Goal: Task Accomplishment & Management: Manage account settings

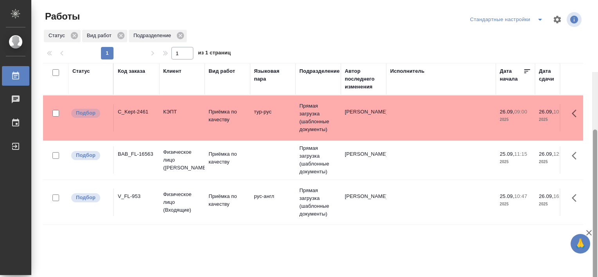
scroll to position [72, 0]
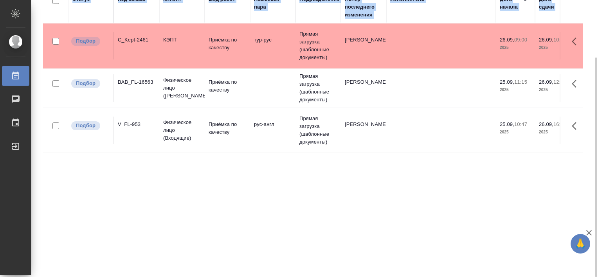
drag, startPoint x: 597, startPoint y: 174, endPoint x: 599, endPoint y: 187, distance: 12.2
click at [597, 187] on html "🙏 .cls-1 fill:#fff; AWATERA Tretyakova Valeriya Работы Чаты График Выйти Работы…" at bounding box center [299, 138] width 598 height 277
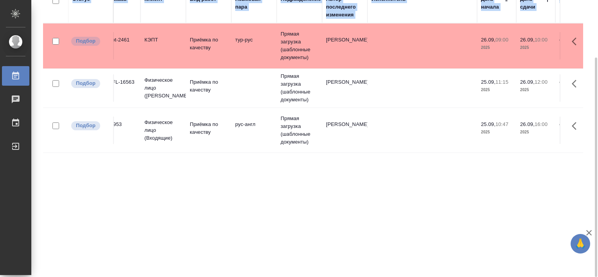
scroll to position [0, 0]
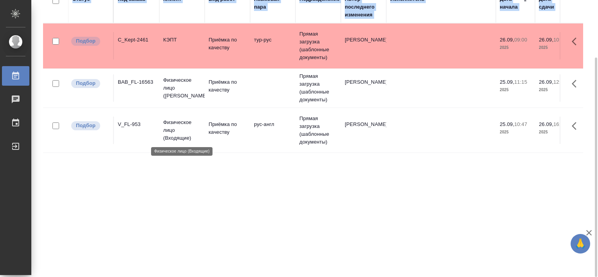
click at [179, 122] on p "Физическое лицо (Входящие)" at bounding box center [182, 129] width 38 height 23
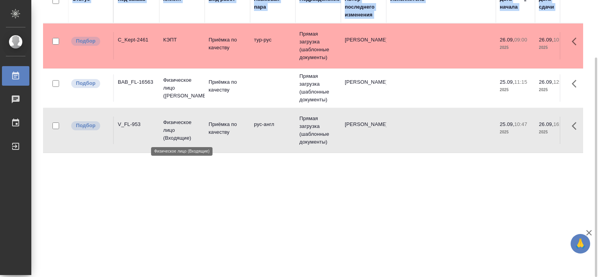
click at [179, 122] on p "Физическое лицо (Входящие)" at bounding box center [182, 129] width 38 height 23
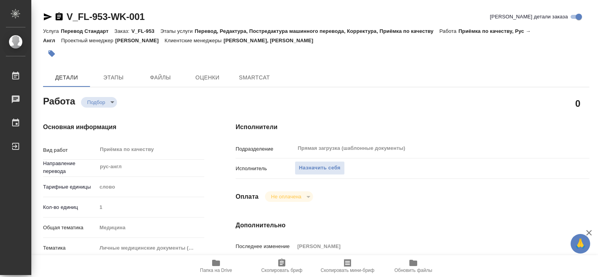
type textarea "x"
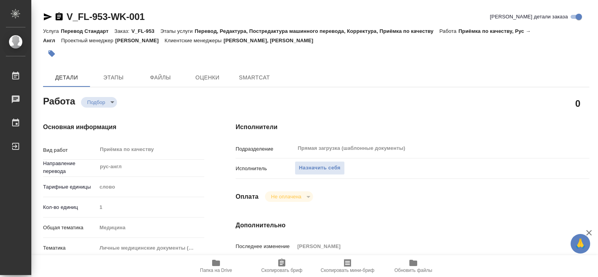
type textarea "x"
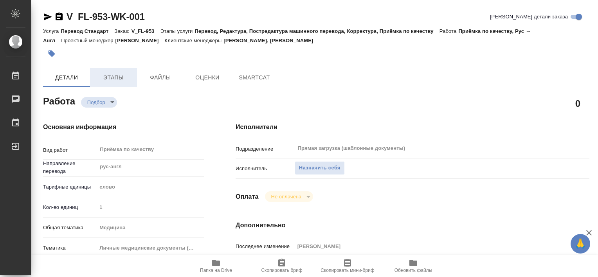
type textarea "x"
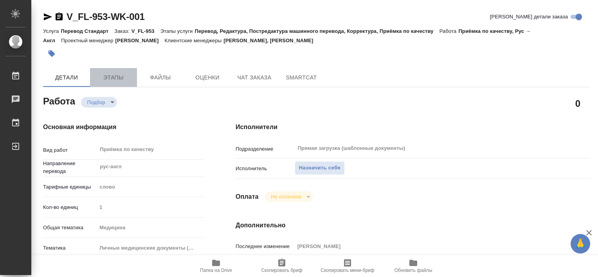
click at [116, 71] on button "Этапы" at bounding box center [113, 77] width 47 height 19
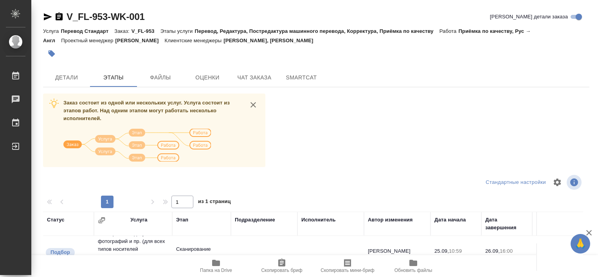
click at [441, 117] on div "Заказ состоит из одной или нескольких услуг. Услуга состоит из этапов работ. На…" at bounding box center [316, 240] width 546 height 294
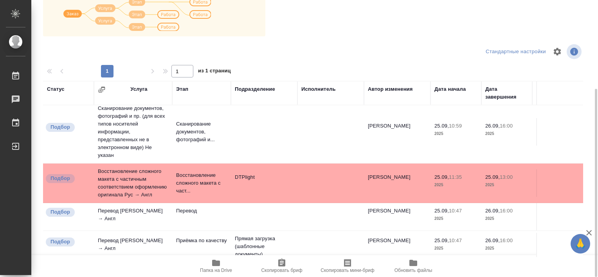
scroll to position [0, 0]
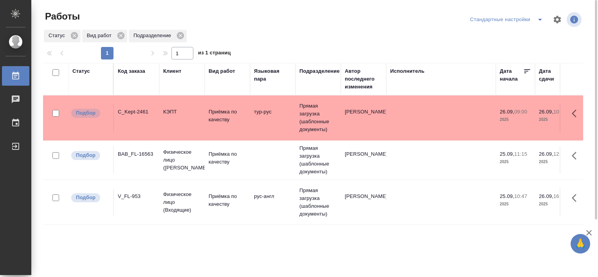
click at [142, 156] on div "BAB_FL-16563" at bounding box center [137, 154] width 38 height 8
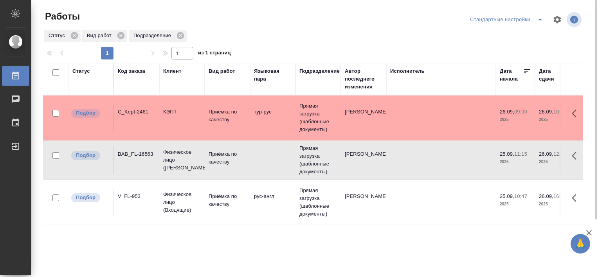
click at [142, 156] on div "BAB_FL-16563" at bounding box center [137, 154] width 38 height 8
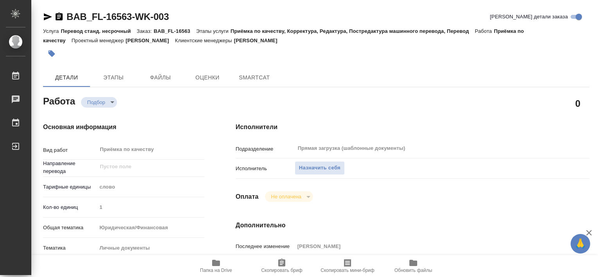
type textarea "x"
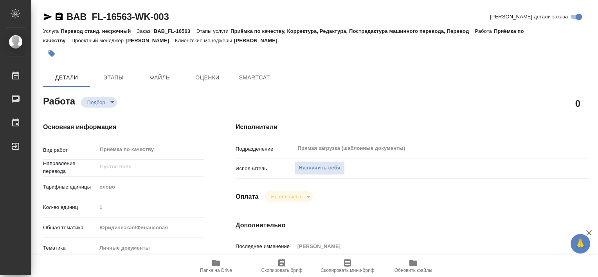
type textarea "x"
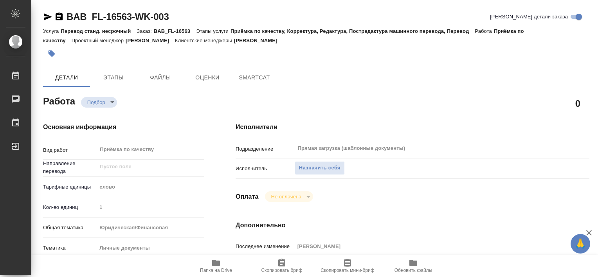
type textarea "x"
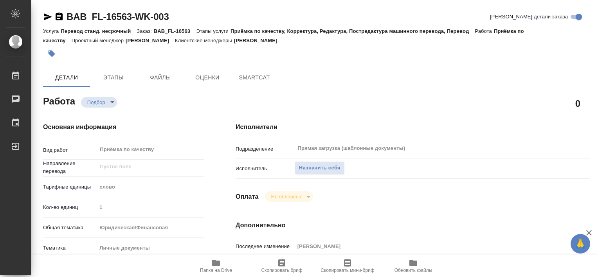
type textarea "x"
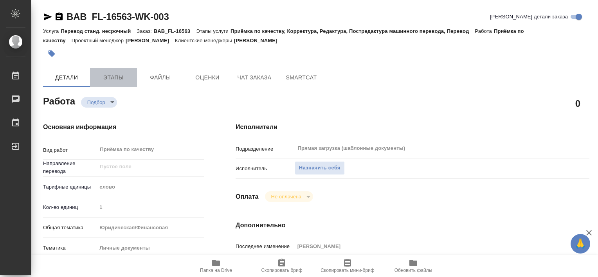
click at [119, 82] on button "Этапы" at bounding box center [113, 77] width 47 height 19
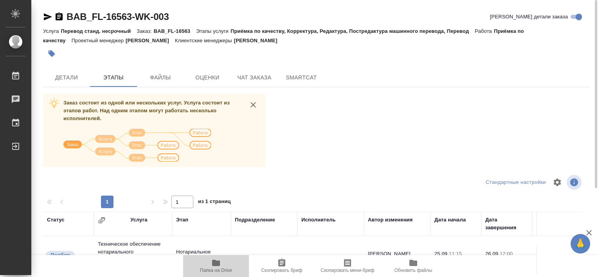
click at [216, 271] on span "Папка на Drive" at bounding box center [216, 269] width 32 height 5
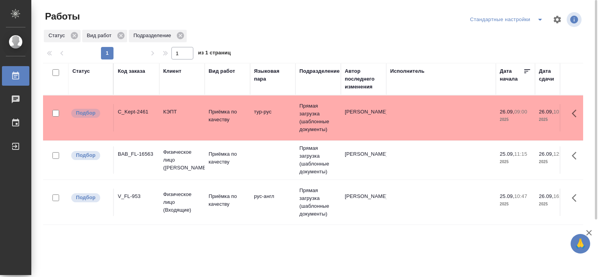
click at [139, 157] on div "BAB_FL-16563" at bounding box center [137, 154] width 38 height 8
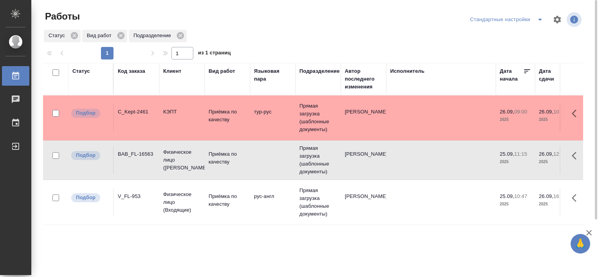
click at [139, 157] on div "BAB_FL-16563" at bounding box center [137, 154] width 38 height 8
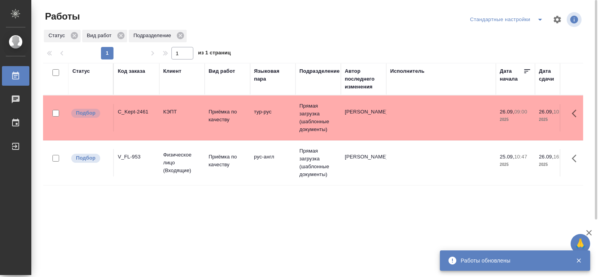
click at [539, 17] on icon "split button" at bounding box center [539, 19] width 9 height 9
click at [502, 36] on li "В работе" at bounding box center [508, 35] width 80 height 13
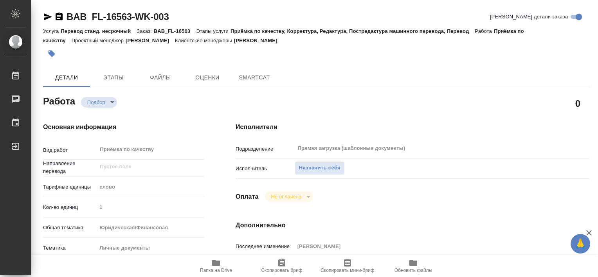
type textarea "x"
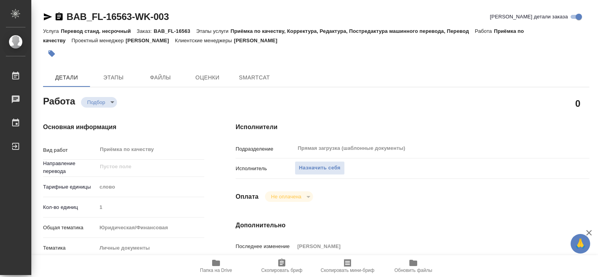
type textarea "x"
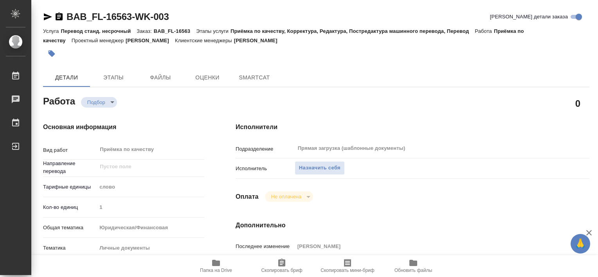
type textarea "x"
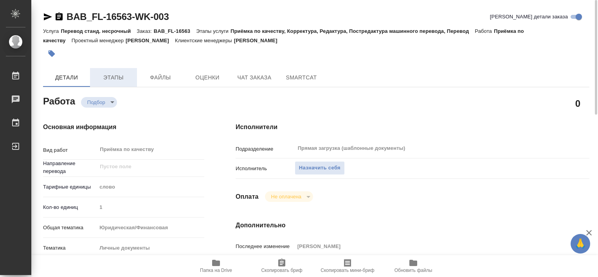
type textarea "x"
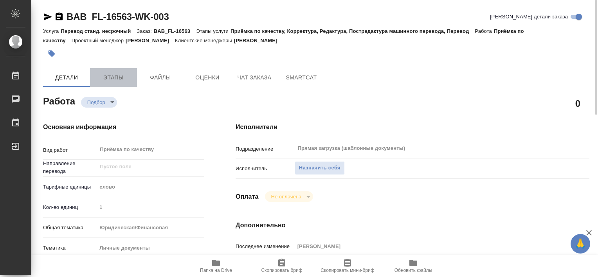
click at [106, 76] on span "Этапы" at bounding box center [114, 78] width 38 height 10
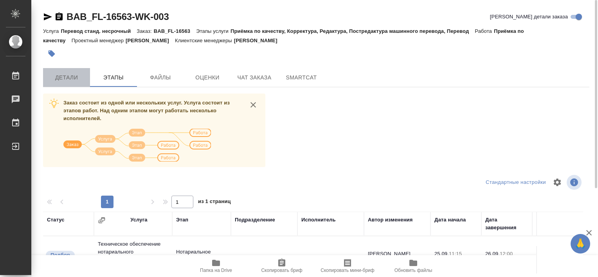
click at [65, 77] on span "Детали" at bounding box center [67, 78] width 38 height 10
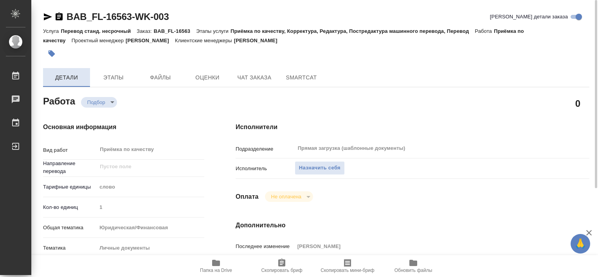
type textarea "x"
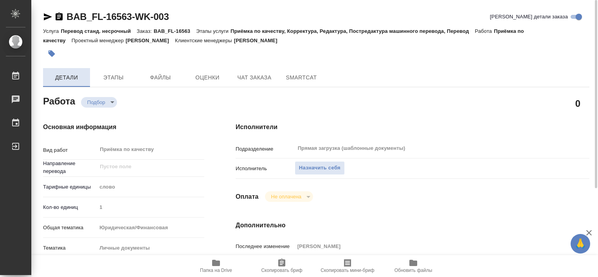
type textarea "x"
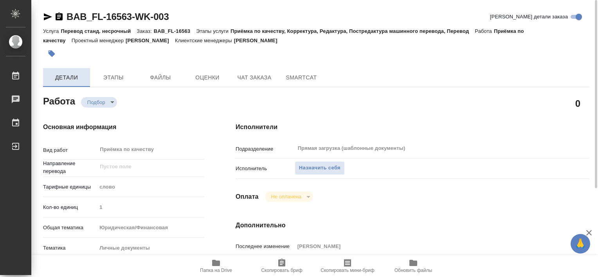
type textarea "x"
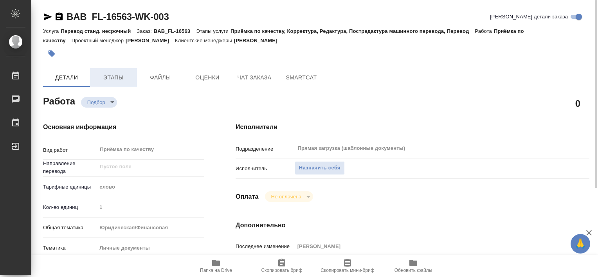
type textarea "x"
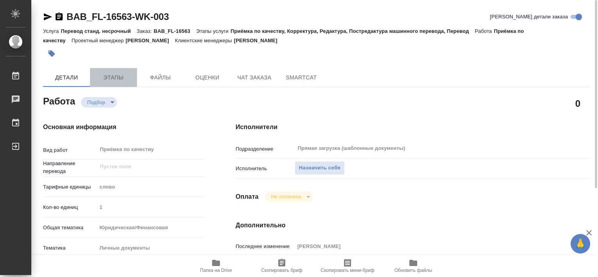
click at [111, 78] on span "Этапы" at bounding box center [114, 78] width 38 height 10
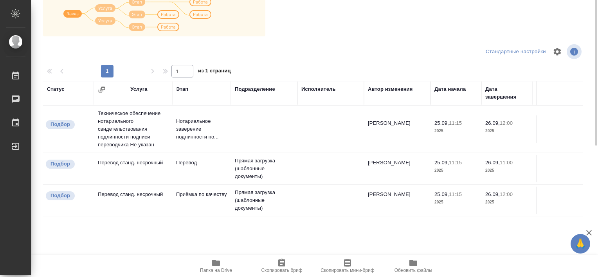
scroll to position [13, 0]
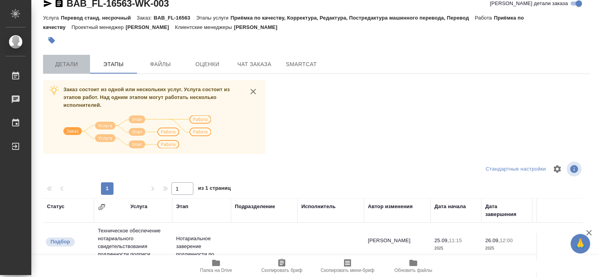
click at [66, 61] on span "Детали" at bounding box center [67, 64] width 38 height 10
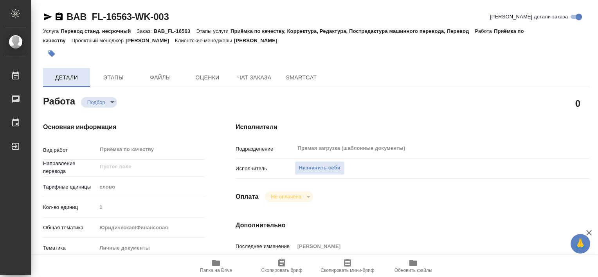
type textarea "x"
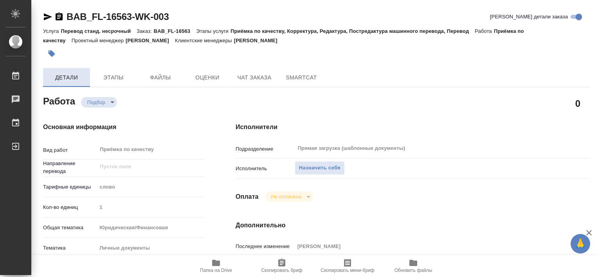
type textarea "x"
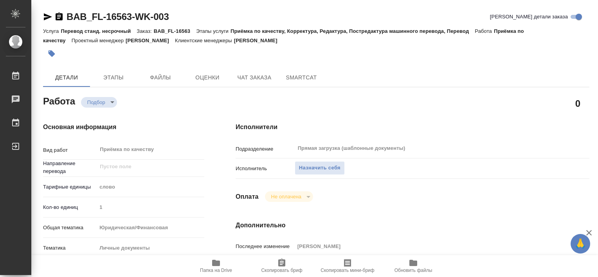
type textarea "x"
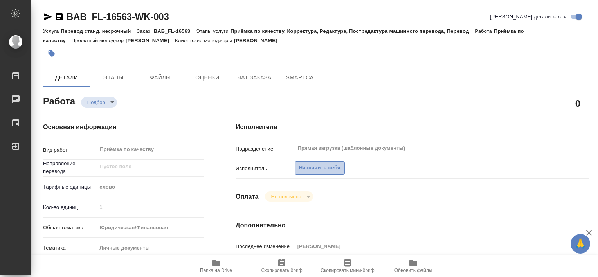
click at [324, 171] on span "Назначить себя" at bounding box center [319, 167] width 41 height 9
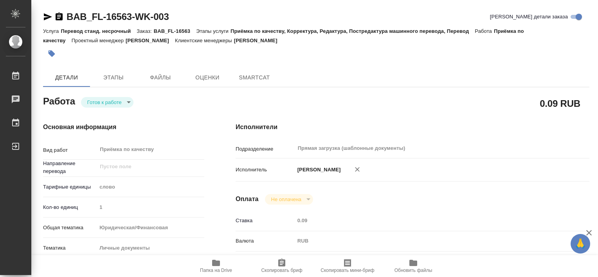
type textarea "x"
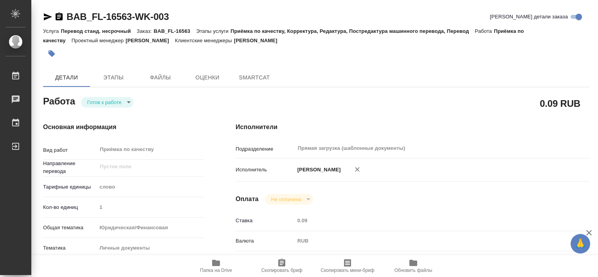
type textarea "x"
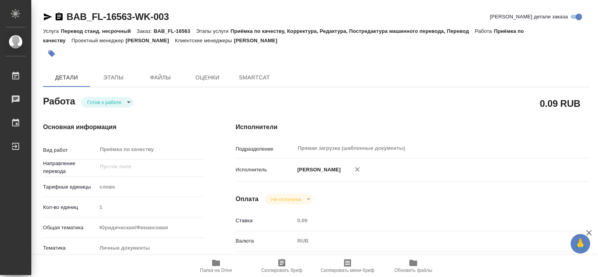
type textarea "x"
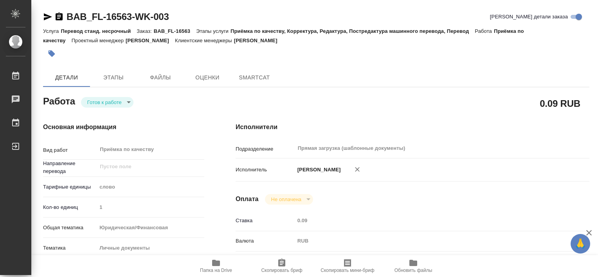
type textarea "x"
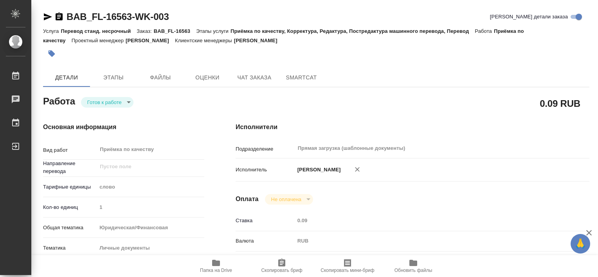
type textarea "x"
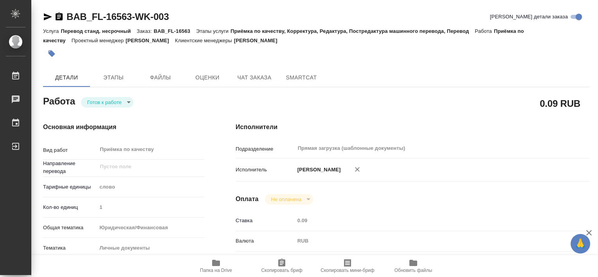
type textarea "x"
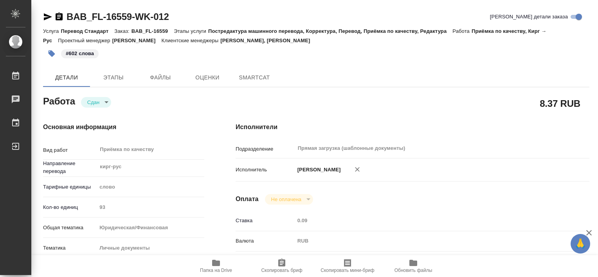
type textarea "x"
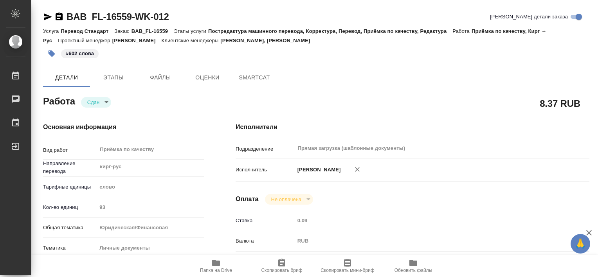
type textarea "x"
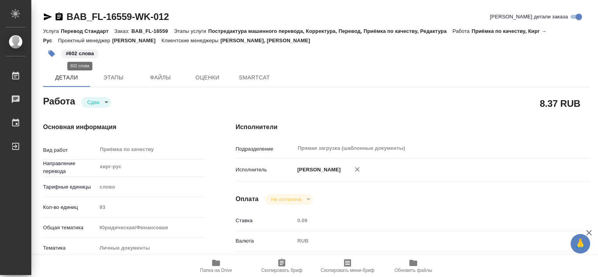
type textarea "x"
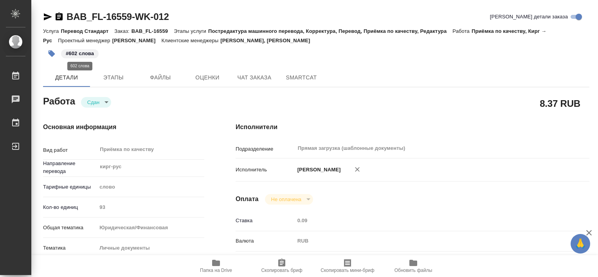
click at [82, 54] on p "#602 слова" at bounding box center [80, 54] width 28 height 8
type textarea "x"
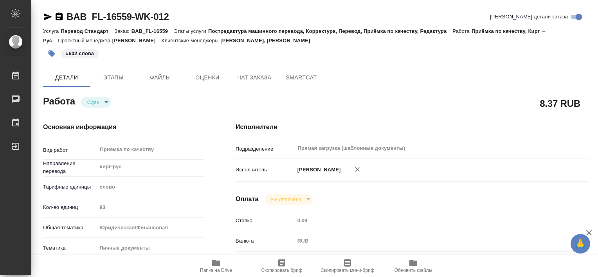
type textarea "x"
click at [53, 52] on icon "button" at bounding box center [52, 54] width 8 height 8
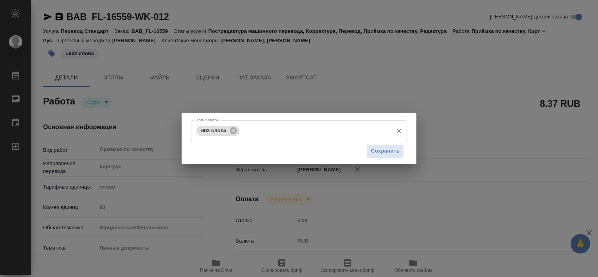
type textarea "x"
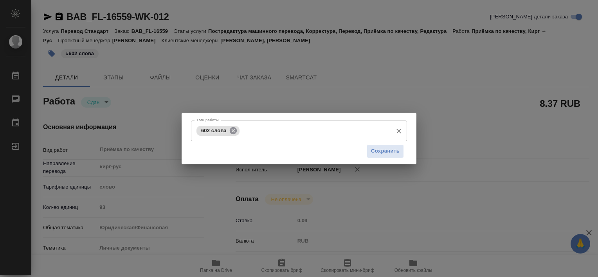
click at [233, 133] on icon at bounding box center [233, 130] width 7 height 7
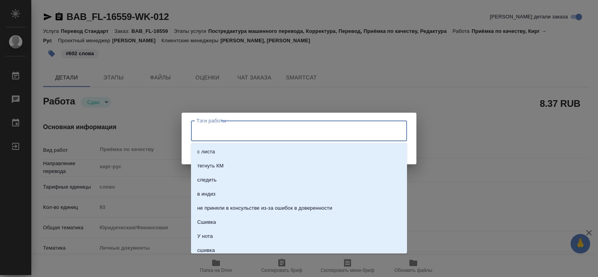
click at [224, 131] on input "Тэги работы" at bounding box center [291, 130] width 194 height 13
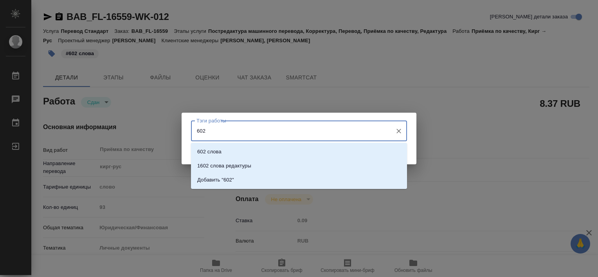
type input "602"
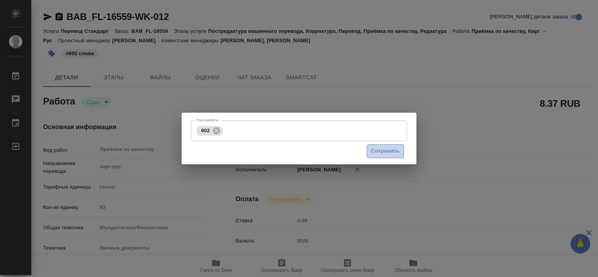
click at [394, 153] on span "Сохранить" at bounding box center [385, 151] width 29 height 9
type input "closed"
type textarea "Приёмка по качеству"
type textarea "x"
type input "кирг-рус"
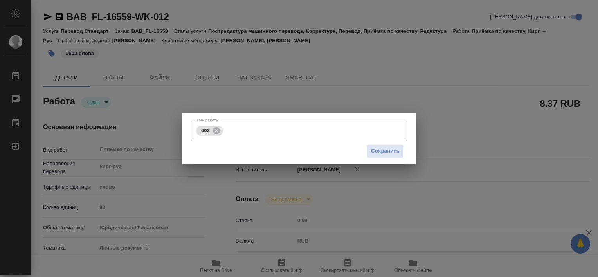
type input "5a8b1489cc6b4906c91bfd90"
type input "93"
type input "yr-fn"
type input "5a8b8b956a9677013d343cfe"
checkbox input "true"
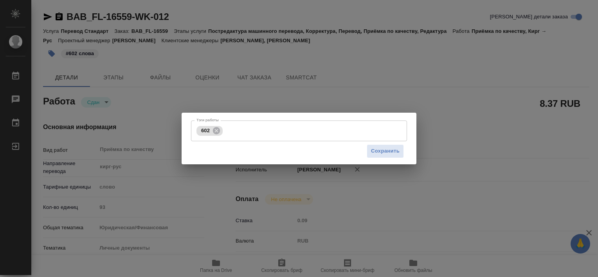
type input "24.09.2025 16:29"
type input "25.09.2025 12:00"
type input "25.09.2025 10:44"
type input "25.09.2025 12:00"
type input "Прямая загрузка (шаблонные документы)"
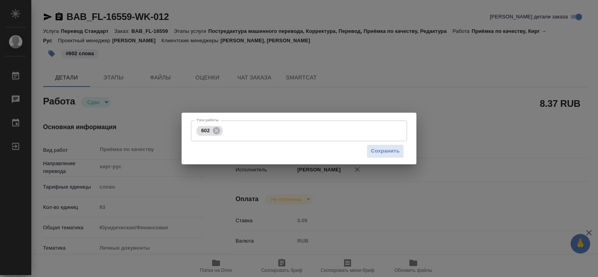
type input "notPayed"
type input "0.09"
type input "RUB"
type input "[PERSON_NAME]"
type textarea "перевод: https://drive.awatera.com/apps/files/files?dir=/Shares/FL_BAB/Orders/B…"
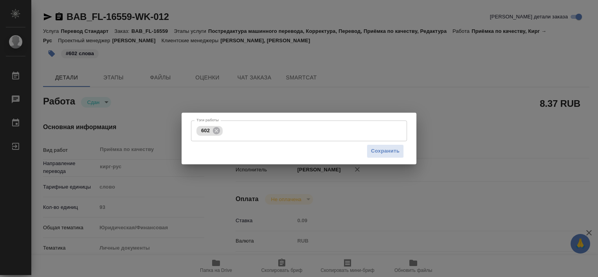
type textarea "x"
type textarea "/Clients/FL_BAB/Orders/BAB_FL-16559/Corrected/BAB_FL-16559-WK-012"
type textarea "x"
type input "BAB_FL-16559"
type input "Перевод Стандарт"
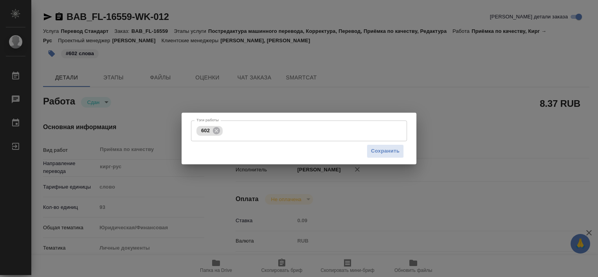
type input "Постредактура машинного перевода, Корректура, Перевод, Приёмка по качеству, Ред…"
type input "Ильина Екатерина, Solovkova Ekaterina"
type input "Арсеньева Вера"
type input "/Clients/FL_BAB/Orders/BAB_FL-16559"
type textarea "x"
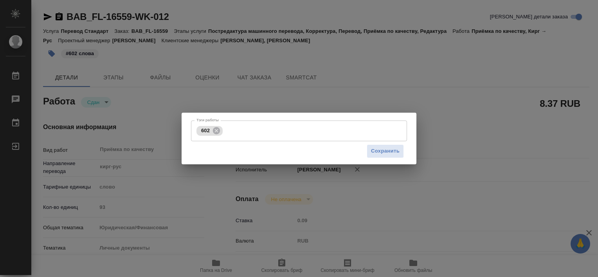
type textarea "x"
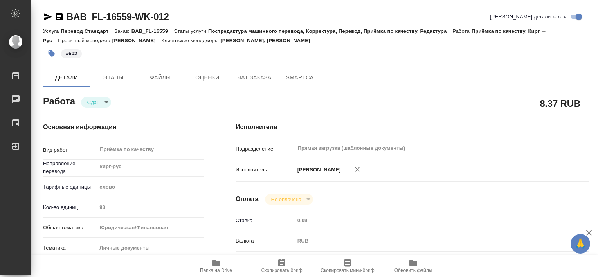
type textarea "x"
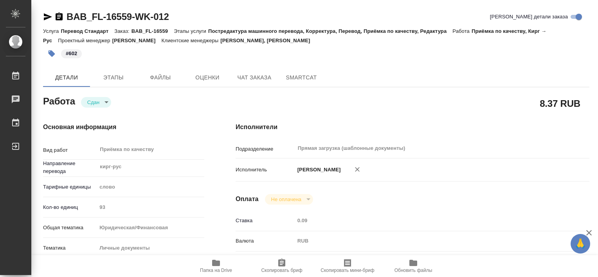
type textarea "x"
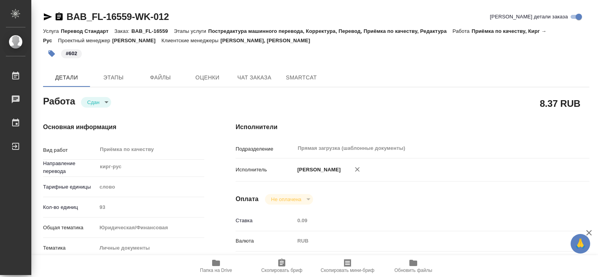
type textarea "x"
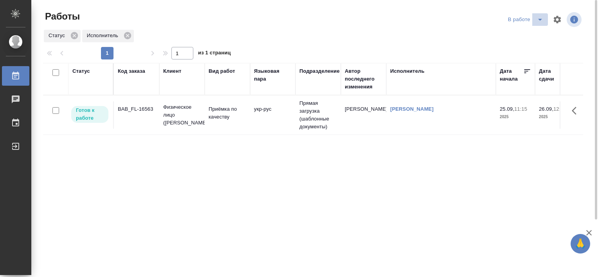
click at [535, 17] on icon "split button" at bounding box center [539, 19] width 9 height 9
click at [514, 31] on li "Стандартные настройки" at bounding box center [526, 35] width 75 height 13
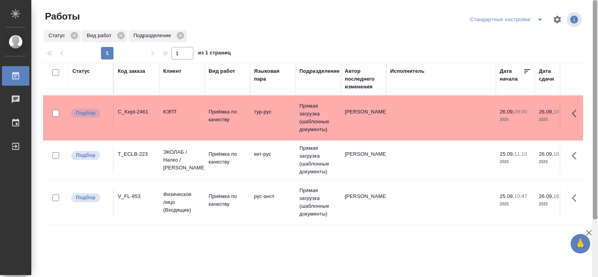
scroll to position [72, 0]
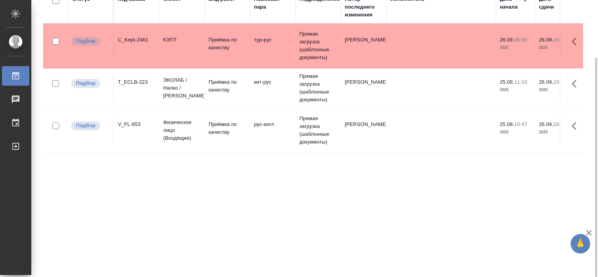
click at [597, 119] on html "🙏 .cls-1 fill:#fff; AWATERA [PERSON_NAME] Работы 0 Чаты График Выйти Работы Ста…" at bounding box center [299, 138] width 598 height 277
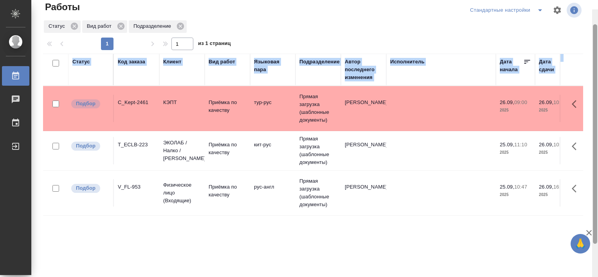
scroll to position [0, 0]
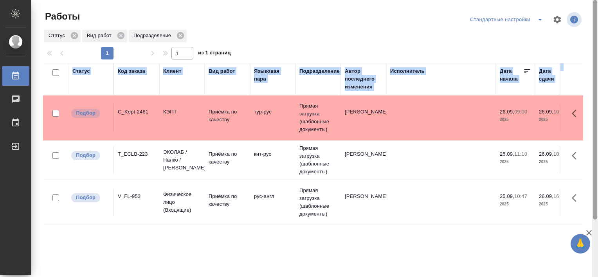
drag, startPoint x: 596, startPoint y: 81, endPoint x: 599, endPoint y: 22, distance: 59.9
click at [597, 22] on html "🙏 .cls-1 fill:#fff; AWATERA [PERSON_NAME] Работы 0 Чаты График Выйти Работы Ста…" at bounding box center [299, 138] width 598 height 277
click at [538, 22] on icon "split button" at bounding box center [539, 19] width 9 height 9
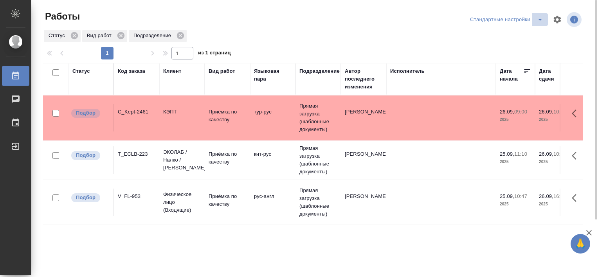
click at [540, 21] on icon "split button" at bounding box center [539, 19] width 9 height 9
click at [508, 33] on li "В работе" at bounding box center [508, 35] width 80 height 13
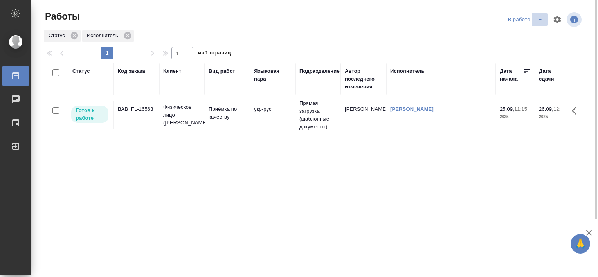
click at [536, 20] on icon "split button" at bounding box center [539, 19] width 9 height 9
click at [522, 34] on li "Стандартные настройки" at bounding box center [526, 35] width 75 height 13
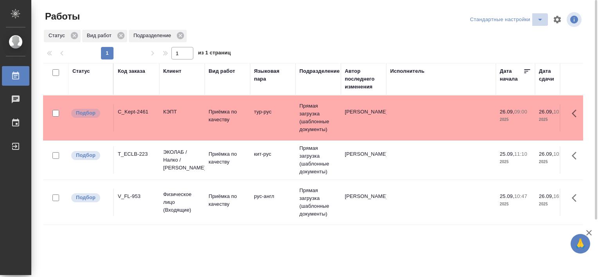
click at [542, 20] on icon "split button" at bounding box center [539, 19] width 9 height 9
click at [501, 36] on li "В работе" at bounding box center [508, 35] width 80 height 13
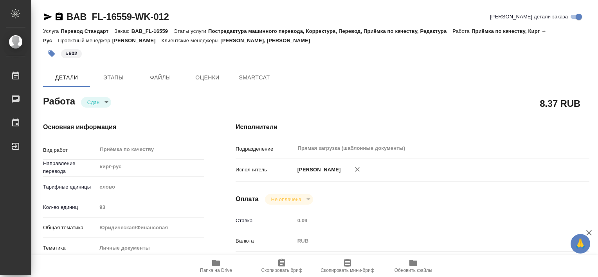
type textarea "x"
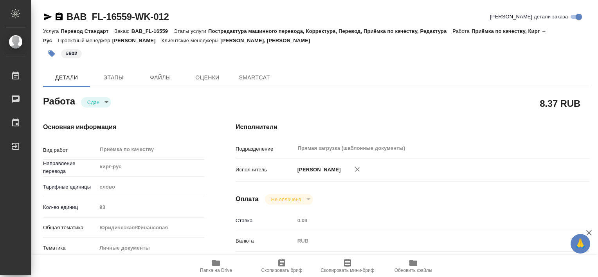
type textarea "x"
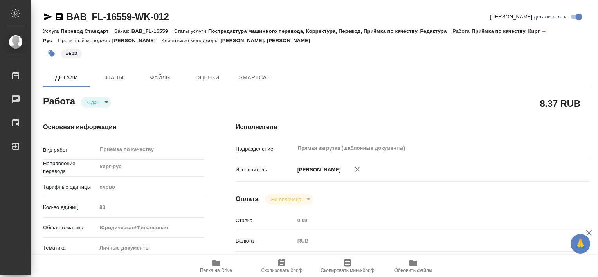
type textarea "x"
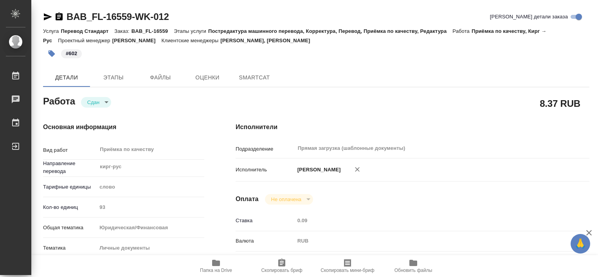
type textarea "x"
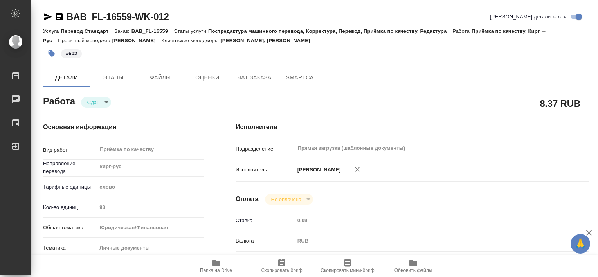
type textarea "x"
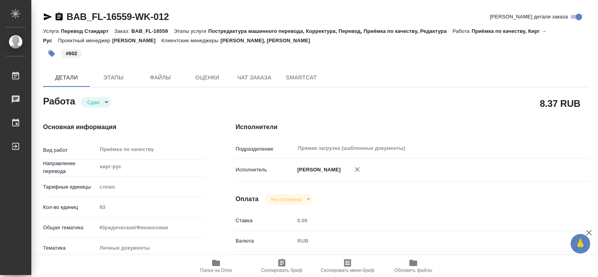
type textarea "x"
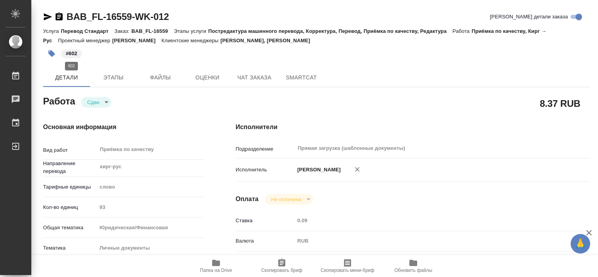
click at [75, 52] on p "#602" at bounding box center [71, 54] width 11 height 8
click at [53, 55] on icon "button" at bounding box center [51, 53] width 7 height 7
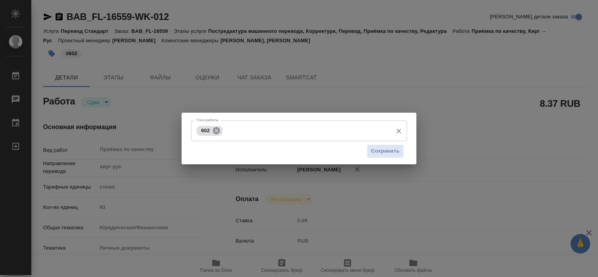
click at [219, 131] on icon at bounding box center [216, 130] width 7 height 7
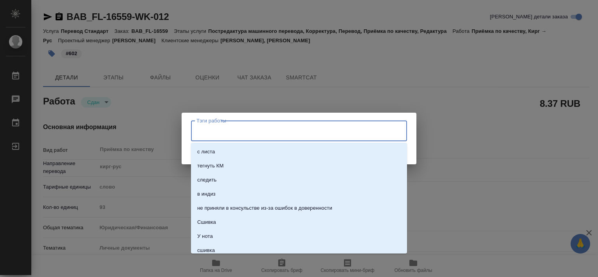
click at [219, 131] on input "Тэги работы" at bounding box center [291, 130] width 194 height 13
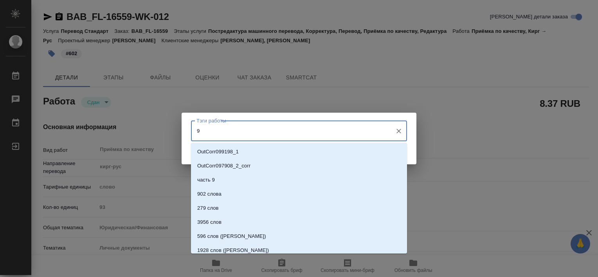
type input "93"
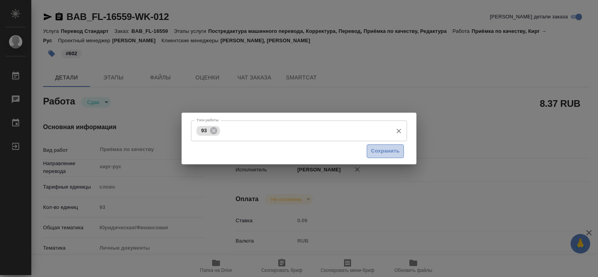
click at [391, 152] on span "Сохранить" at bounding box center [385, 151] width 29 height 9
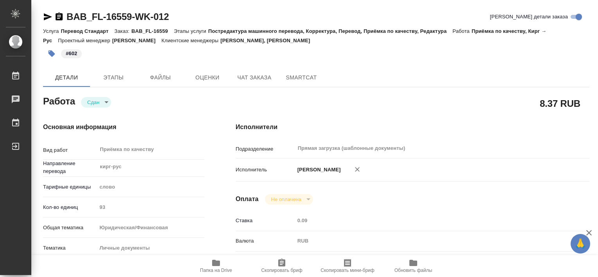
type input "closed"
type textarea "Приёмка по качеству"
type textarea "x"
type input "кирг-рус"
type input "5a8b1489cc6b4906c91bfd90"
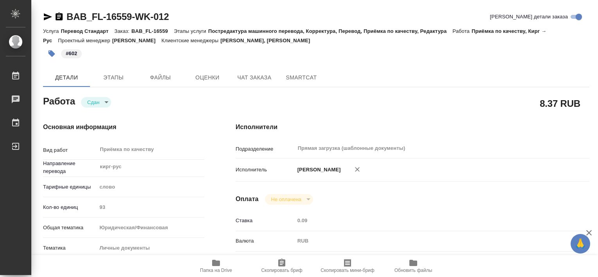
type input "93"
type input "yr-fn"
type input "5a8b8b956a9677013d343cfe"
checkbox input "true"
type input "24.09.2025 16:29"
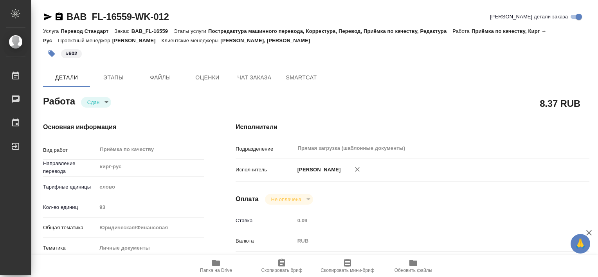
type input "25.09.2025 12:00"
type input "25.09.2025 10:44"
type input "25.09.2025 12:00"
type input "Прямая загрузка (шаблонные документы)"
type input "notPayed"
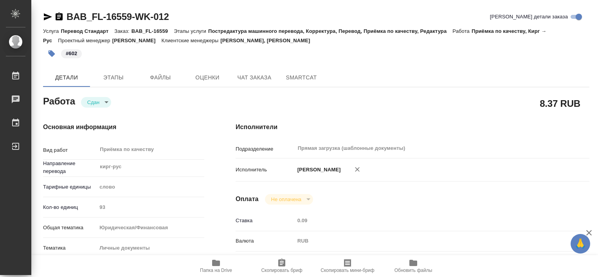
type input "0.09"
type input "RUB"
type input "[PERSON_NAME]"
type textarea "перевод: https://drive.awatera.com/apps/files/files?dir=/Shares/FL_BAB/Orders/B…"
type textarea "x"
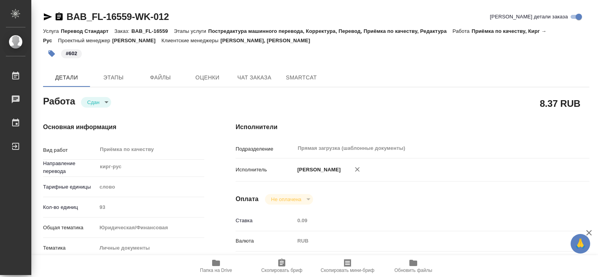
type textarea "/Clients/FL_BAB/Orders/BAB_FL-16559/Corrected/BAB_FL-16559-WK-012"
type textarea "x"
type input "BAB_FL-16559"
type input "Перевод Стандарт"
type input "Постредактура машинного перевода, Корректура, Перевод, Приёмка по качеству, Ред…"
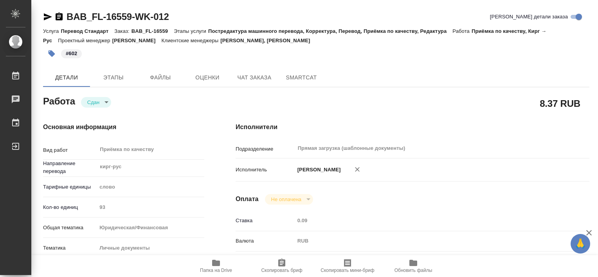
type input "Ильина Екатерина, Solovkova Ekaterina"
type input "Арсеньева Вера"
type input "/Clients/FL_BAB/Orders/BAB_FL-16559"
type textarea "x"
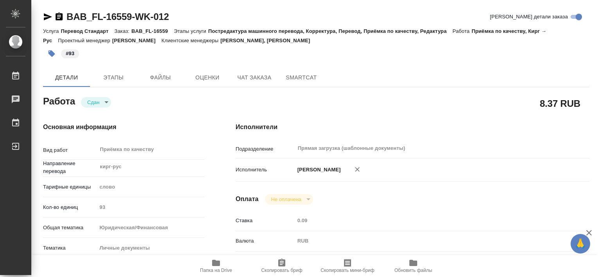
type textarea "x"
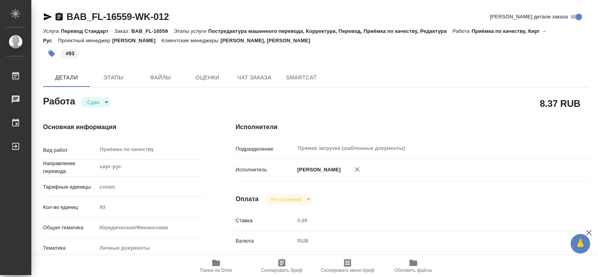
type textarea "x"
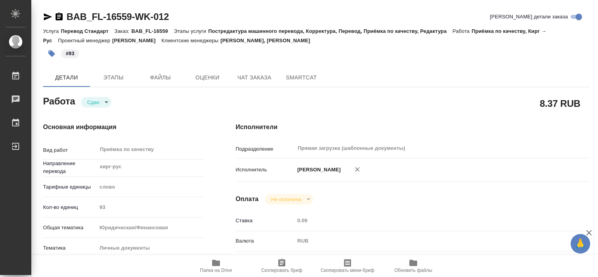
type textarea "x"
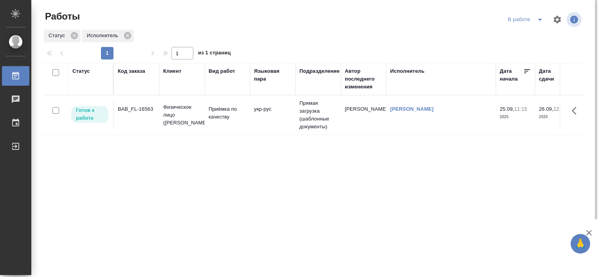
click at [136, 108] on div "BAB_FL-16563" at bounding box center [137, 109] width 38 height 8
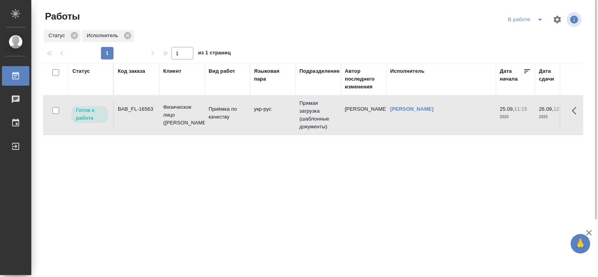
click at [136, 108] on div "BAB_FL-16563" at bounding box center [137, 109] width 38 height 8
click at [541, 23] on icon "split button" at bounding box center [539, 19] width 9 height 9
click at [515, 34] on li "Стандартные настройки" at bounding box center [526, 35] width 75 height 13
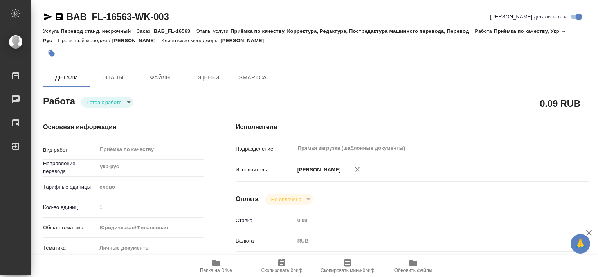
type textarea "x"
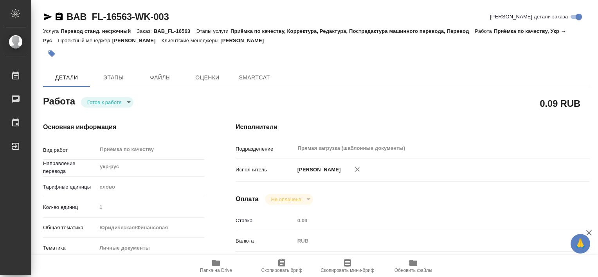
type textarea "x"
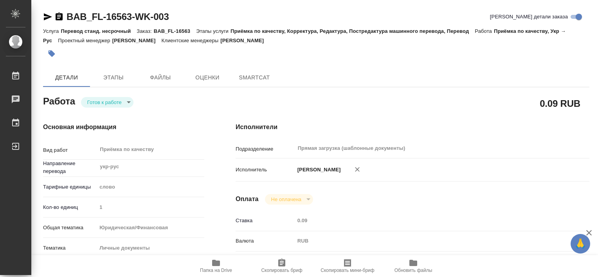
type textarea "x"
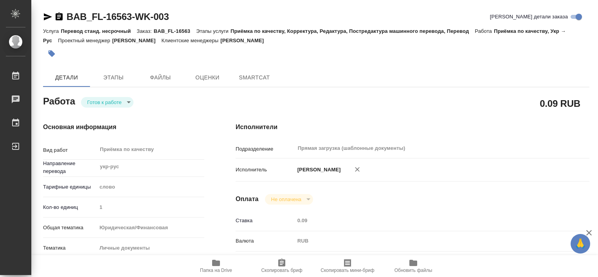
type textarea "x"
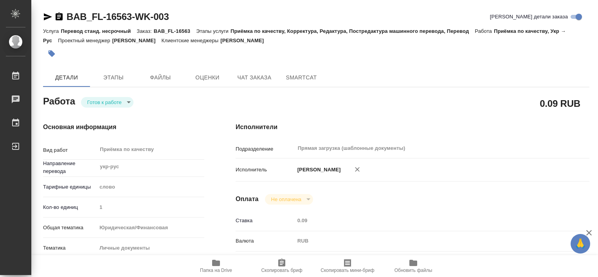
type textarea "x"
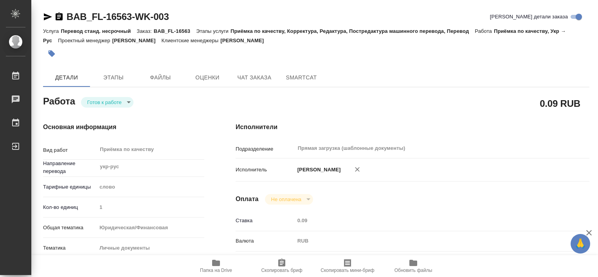
type textarea "x"
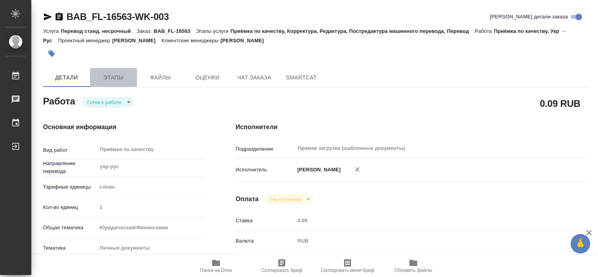
click at [116, 83] on button "Этапы" at bounding box center [113, 77] width 47 height 19
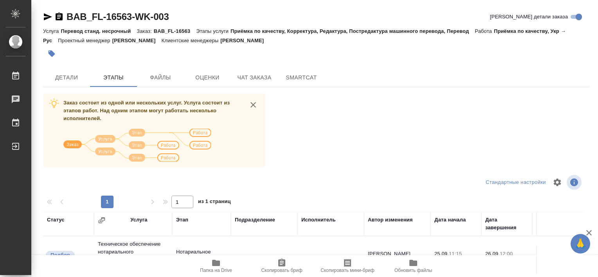
click at [318, 163] on div "Заказ состоит из одной или нескольких услуг. Услуга состоит из этапов работ. На…" at bounding box center [316, 240] width 546 height 294
click at [81, 73] on span "Детали" at bounding box center [67, 78] width 38 height 10
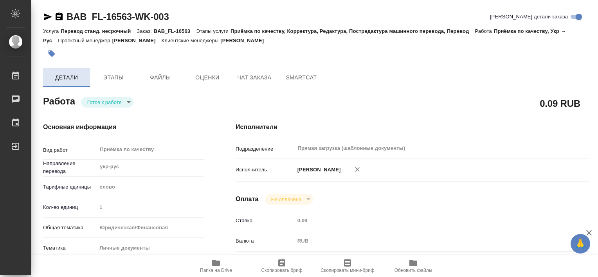
type textarea "x"
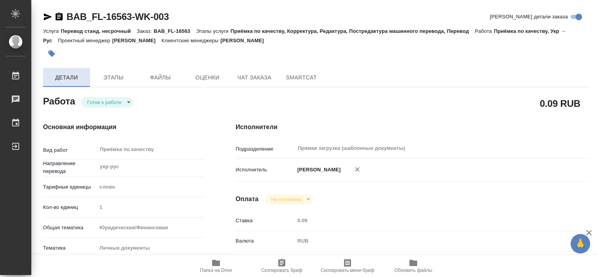
type textarea "x"
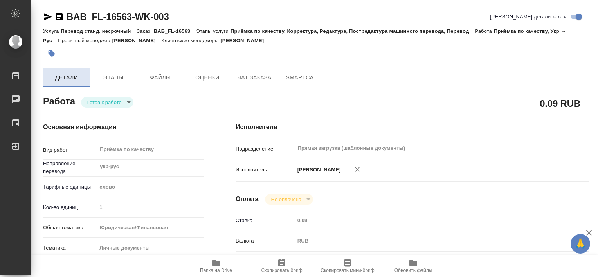
type textarea "x"
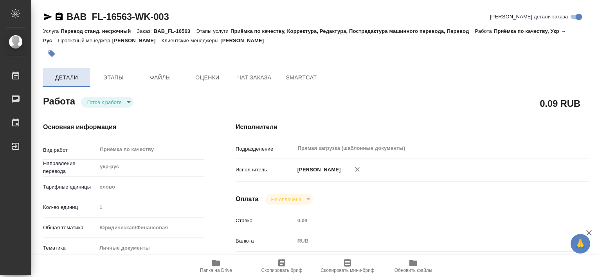
type textarea "x"
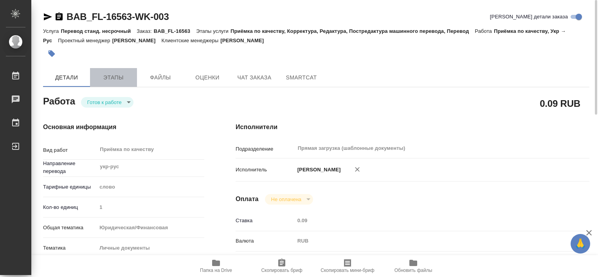
click at [125, 82] on span "Этапы" at bounding box center [114, 78] width 38 height 10
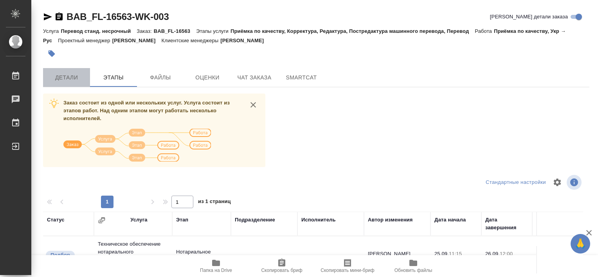
click at [75, 79] on span "Детали" at bounding box center [67, 78] width 38 height 10
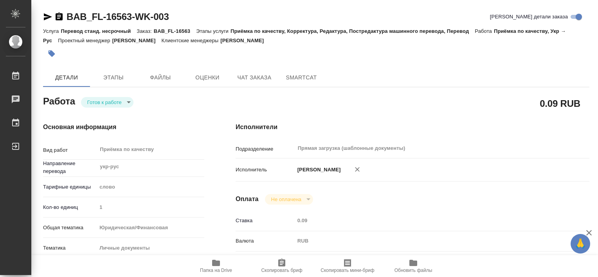
type textarea "x"
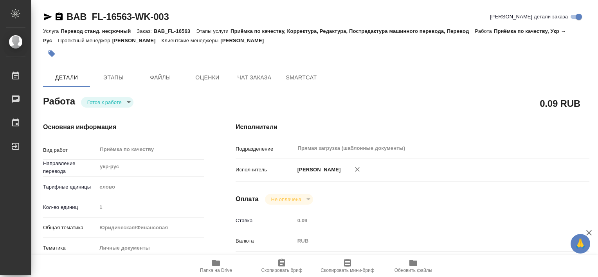
type textarea "x"
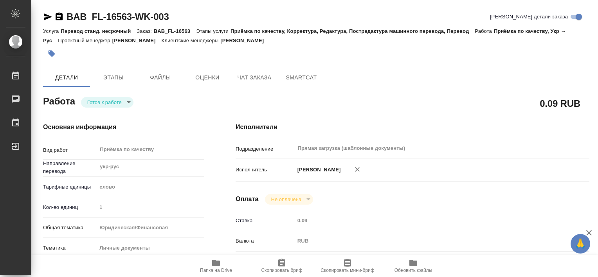
type textarea "x"
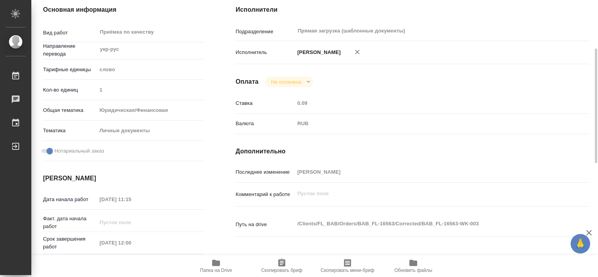
type textarea "x"
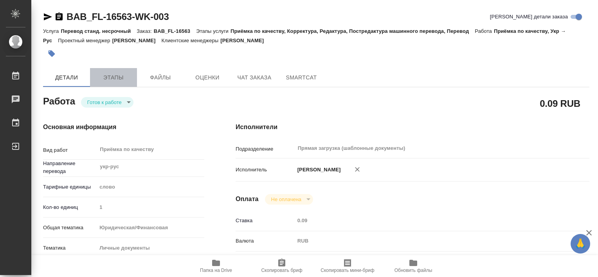
click at [127, 78] on span "Этапы" at bounding box center [114, 78] width 38 height 10
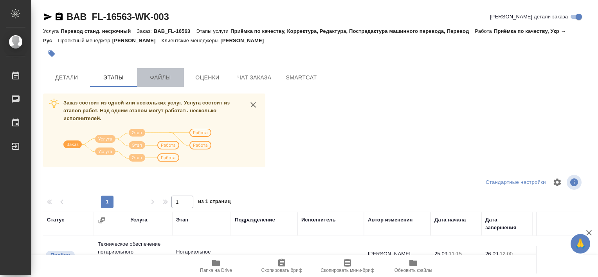
click at [160, 80] on span "Файлы" at bounding box center [161, 78] width 38 height 10
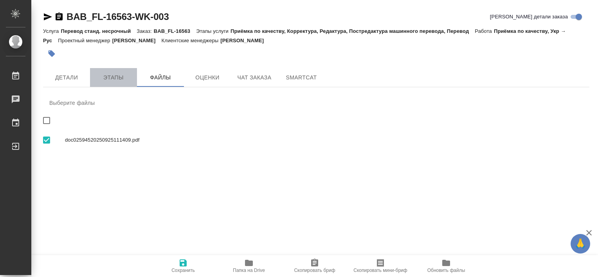
click at [122, 77] on span "Этапы" at bounding box center [114, 78] width 38 height 10
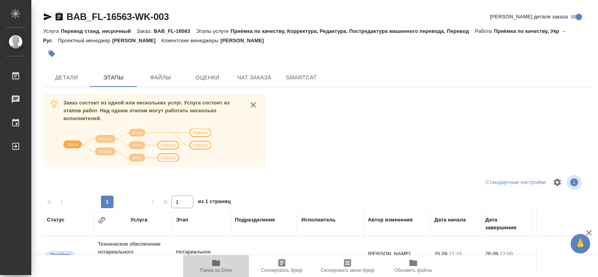
click at [219, 265] on icon "button" at bounding box center [216, 263] width 8 height 6
